Goal: Task Accomplishment & Management: Manage account settings

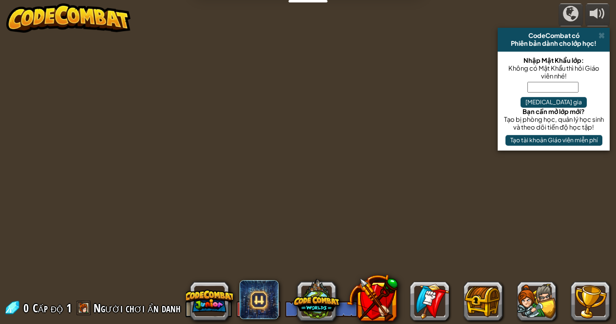
select select "vi"
click at [69, 18] on img at bounding box center [68, 17] width 125 height 29
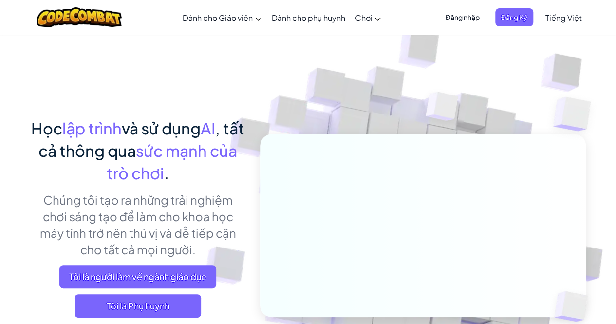
click at [470, 18] on span "Đăng nhập" at bounding box center [463, 17] width 46 height 18
